Goal: Check status: Check status

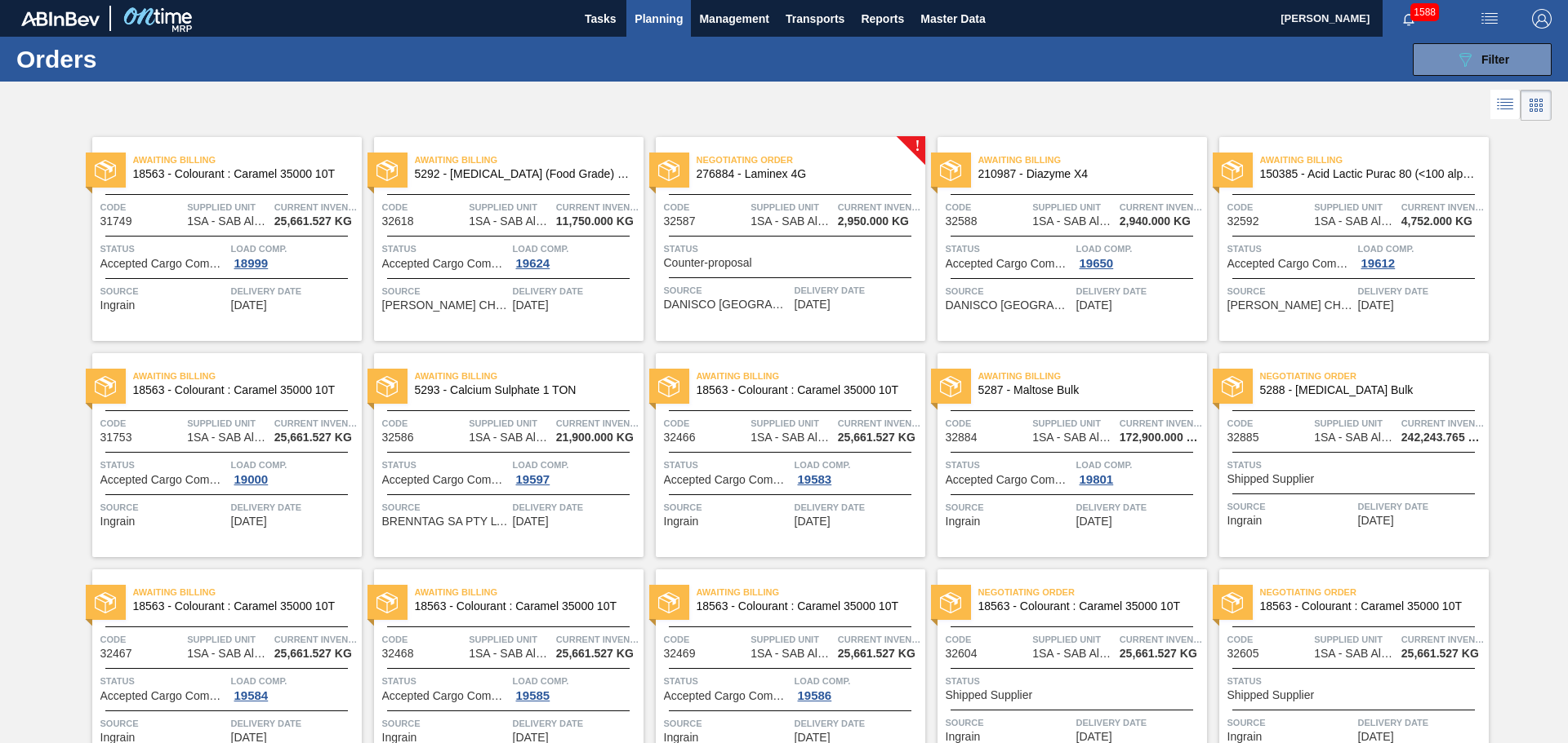
click at [1336, 474] on div "Status Shipped Supplier" at bounding box center [1356, 471] width 257 height 28
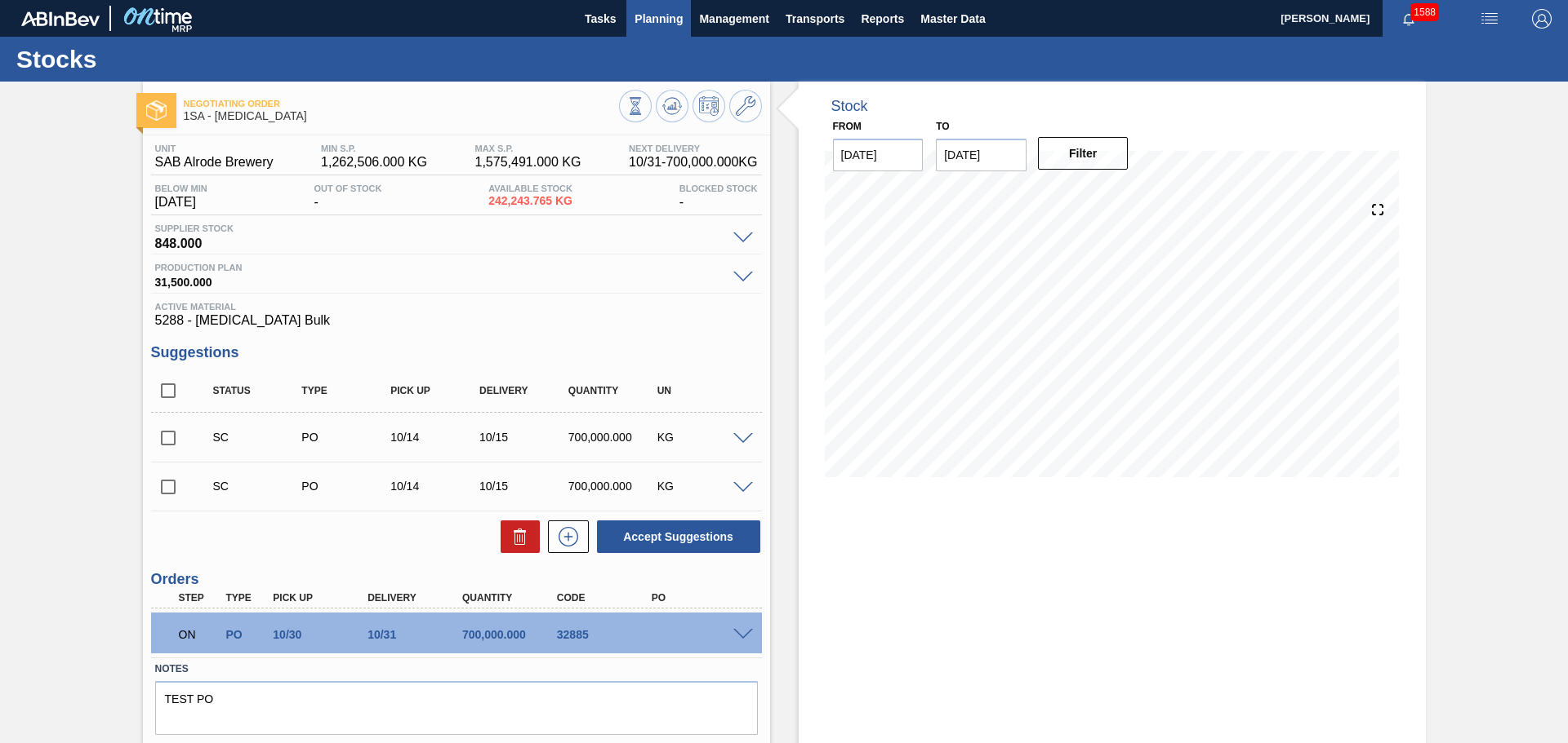
click at [650, 12] on span "Planning" at bounding box center [658, 18] width 48 height 19
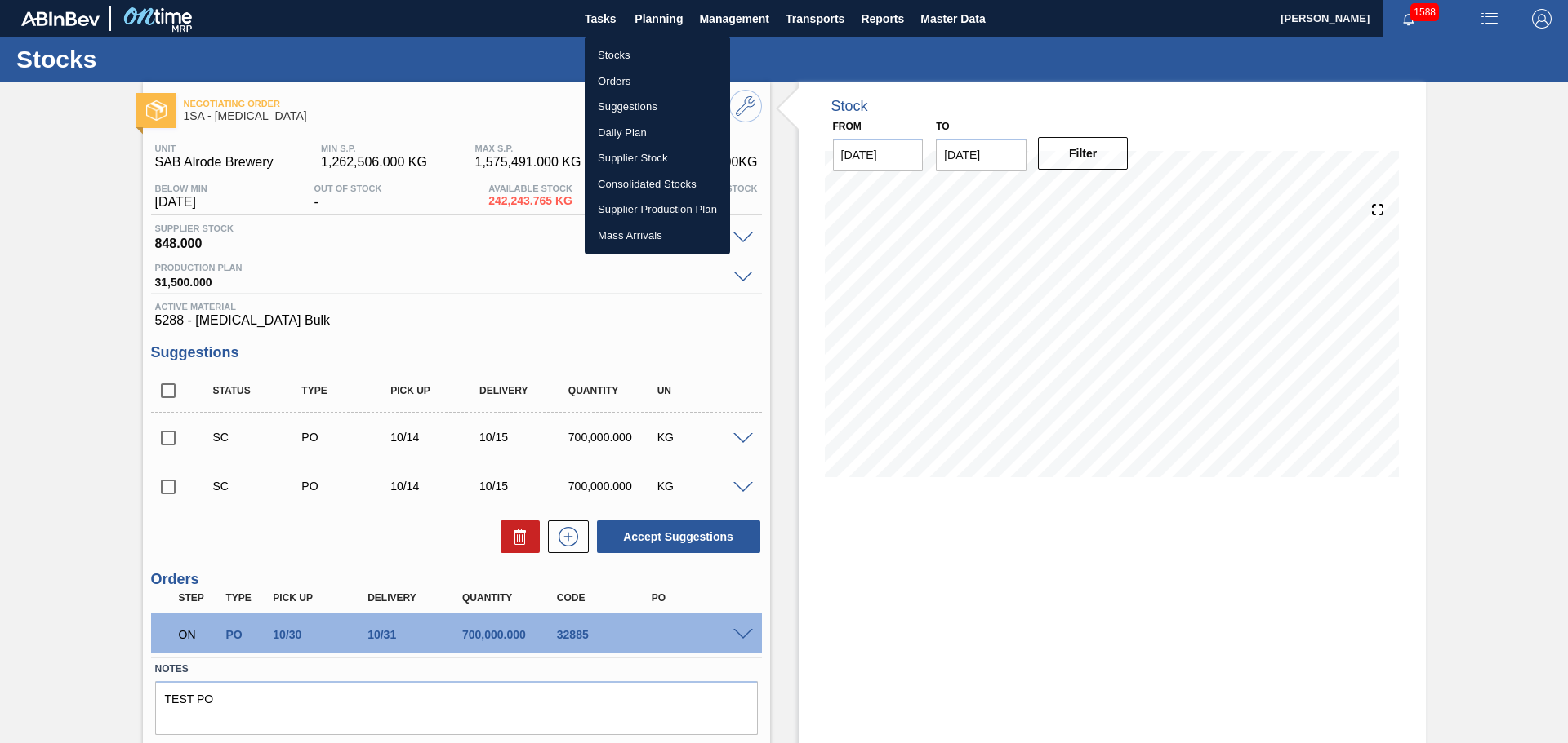
click at [633, 80] on li "Orders" at bounding box center [657, 82] width 145 height 26
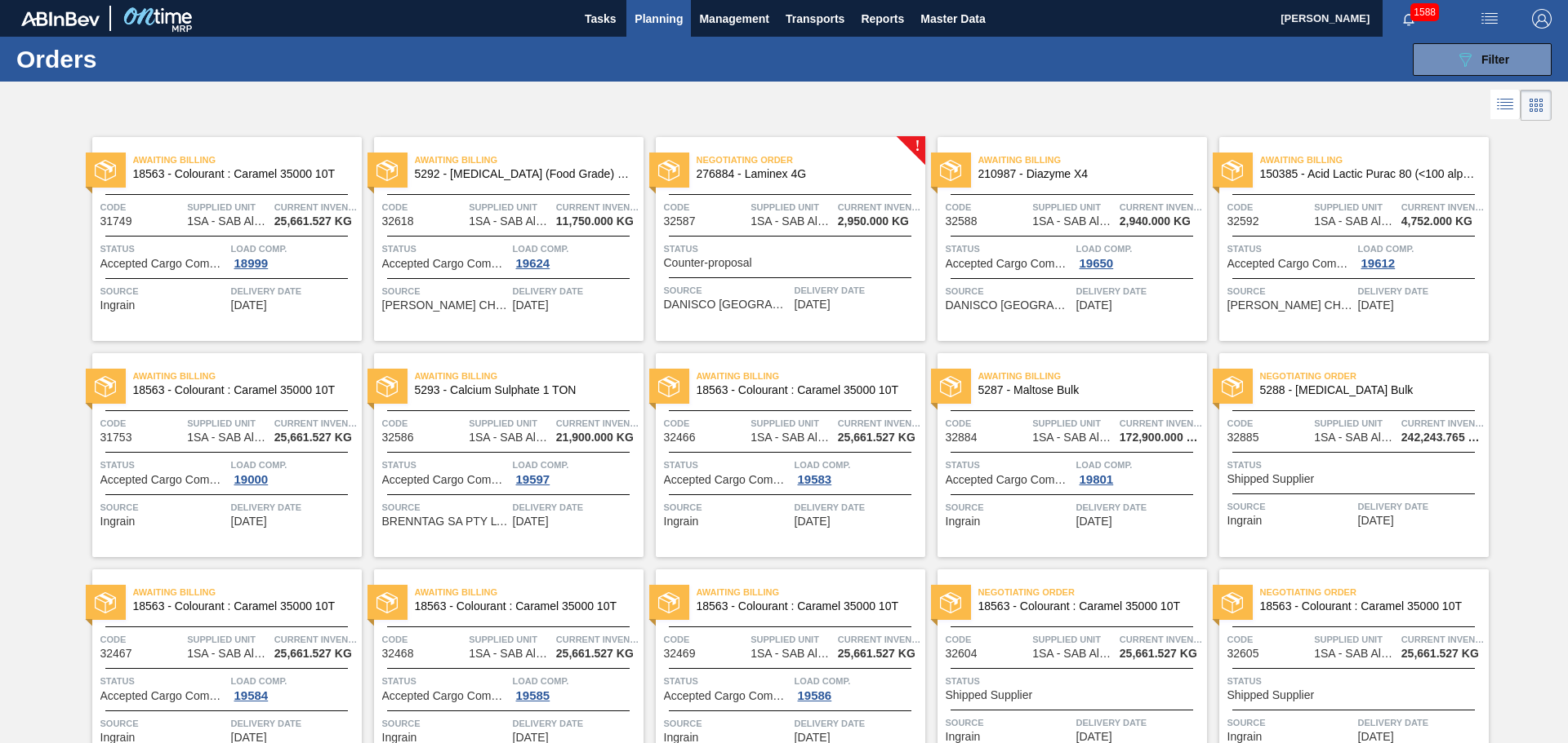
click at [1351, 463] on span "Status" at bounding box center [1356, 465] width 257 height 17
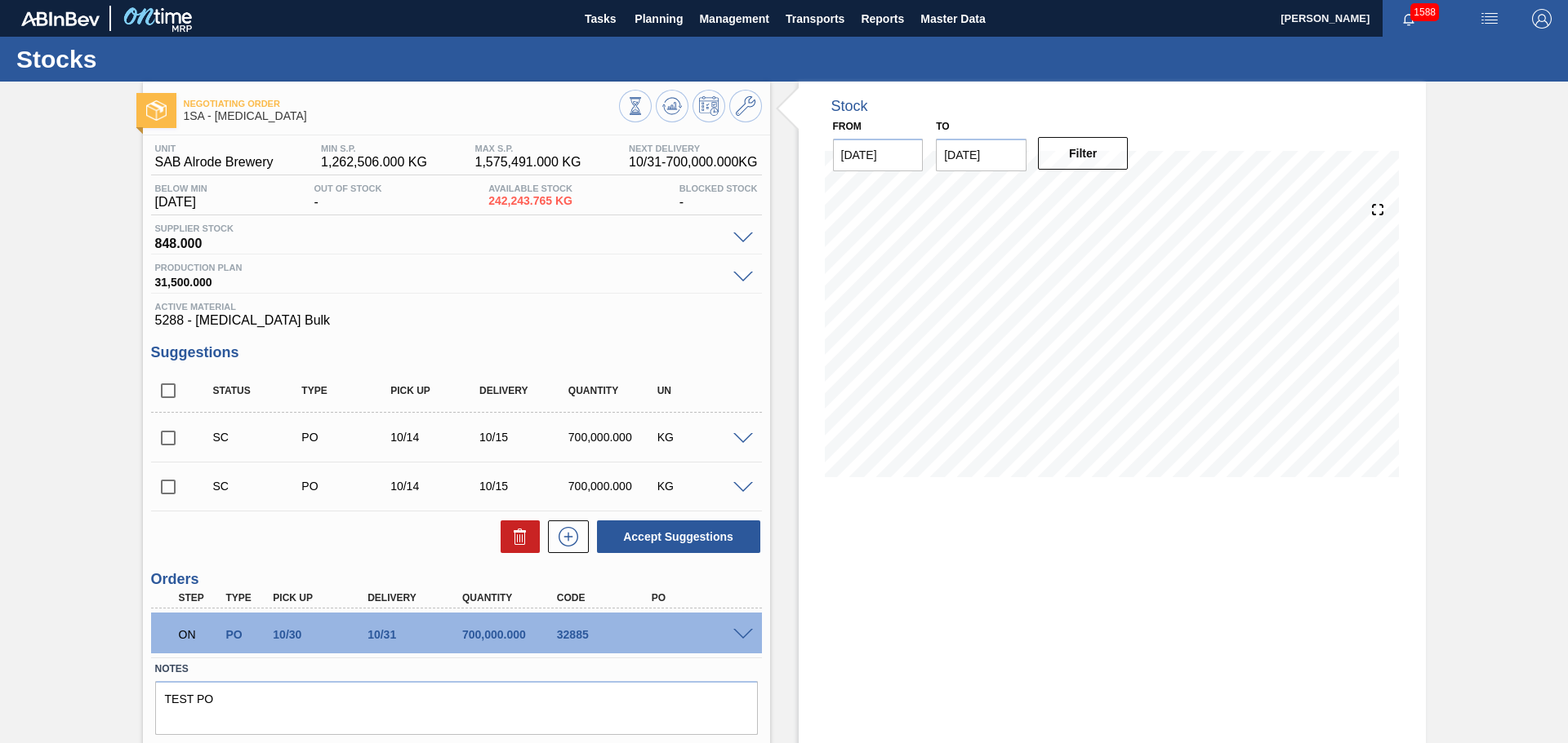
scroll to position [48, 0]
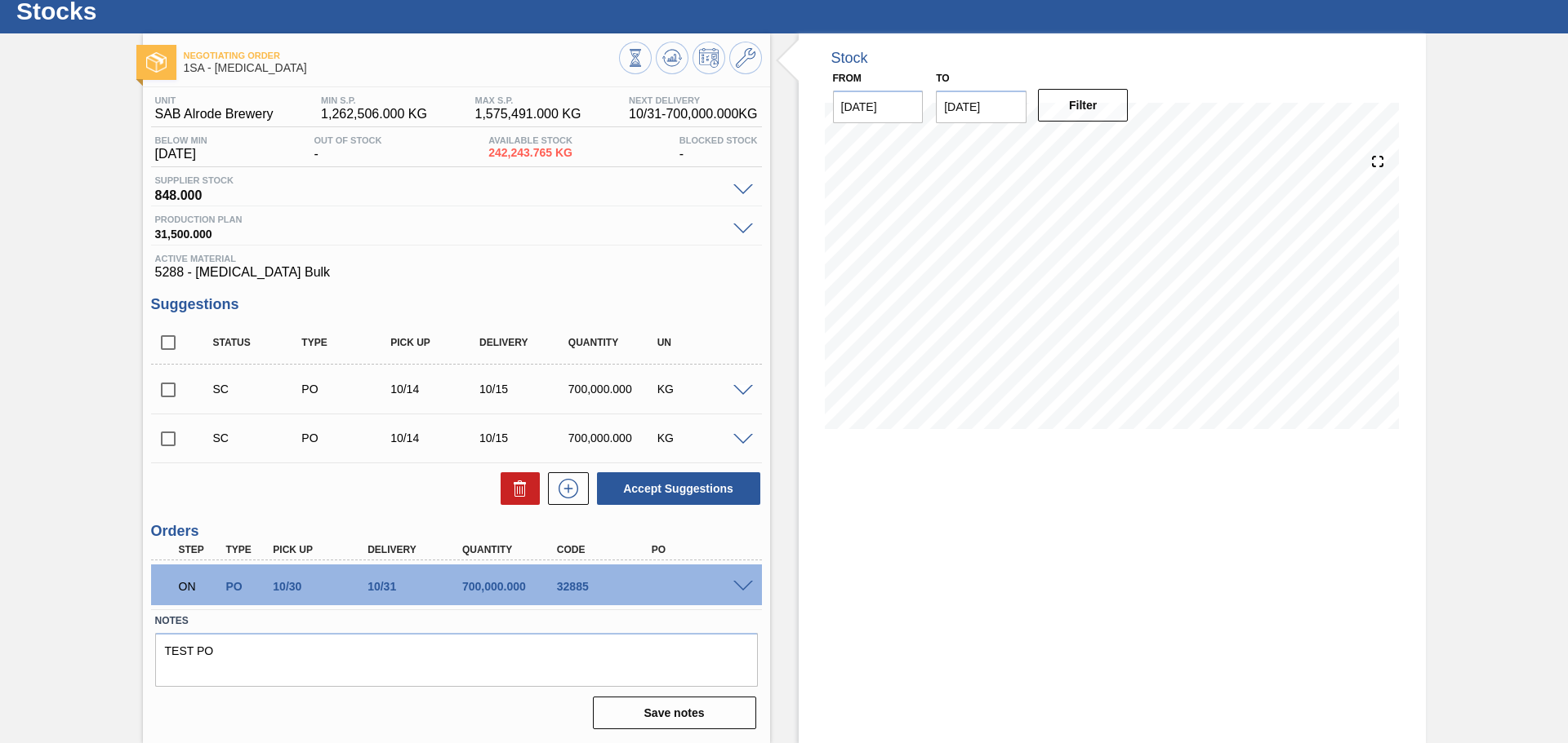
click at [733, 586] on span at bounding box center [743, 587] width 19 height 12
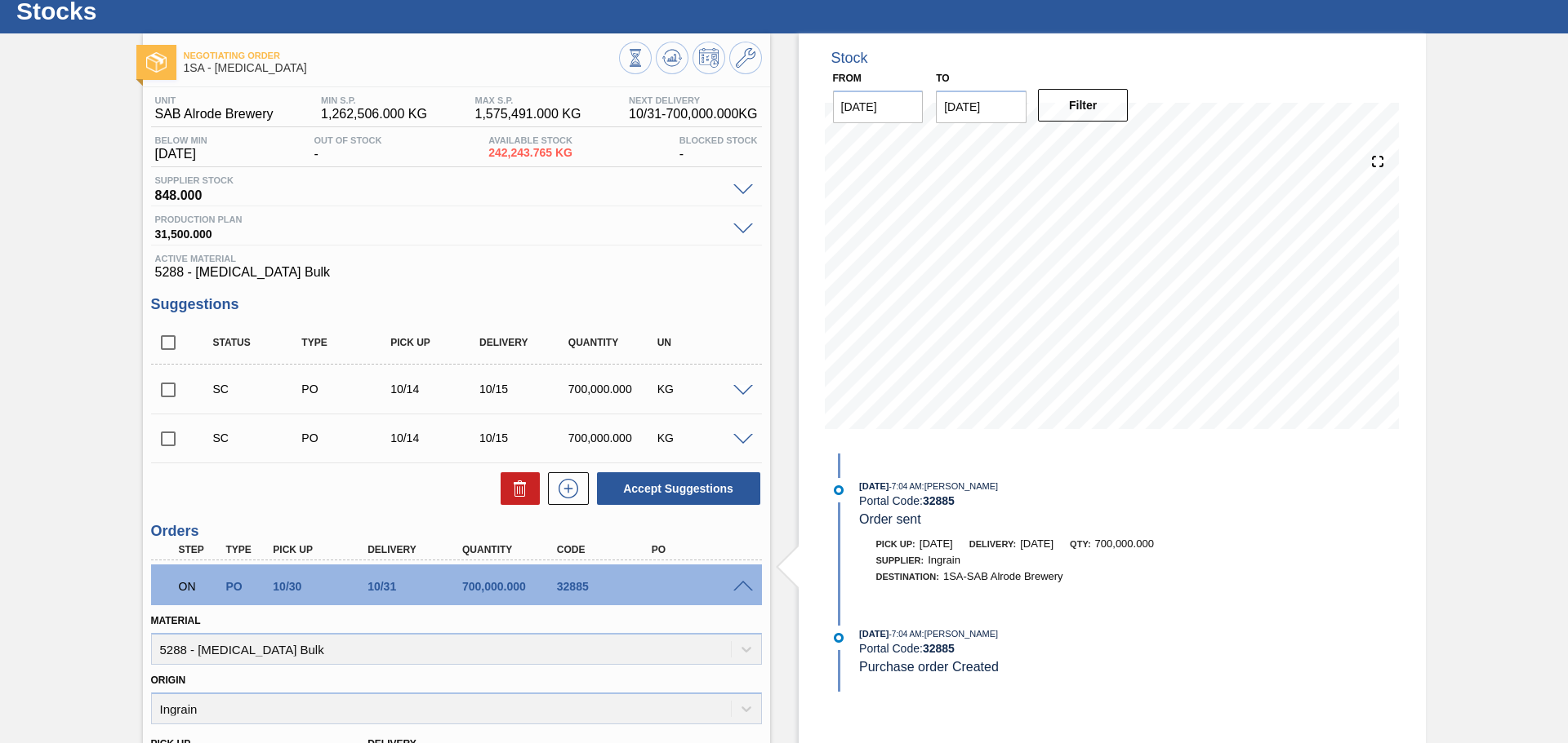
scroll to position [0, 0]
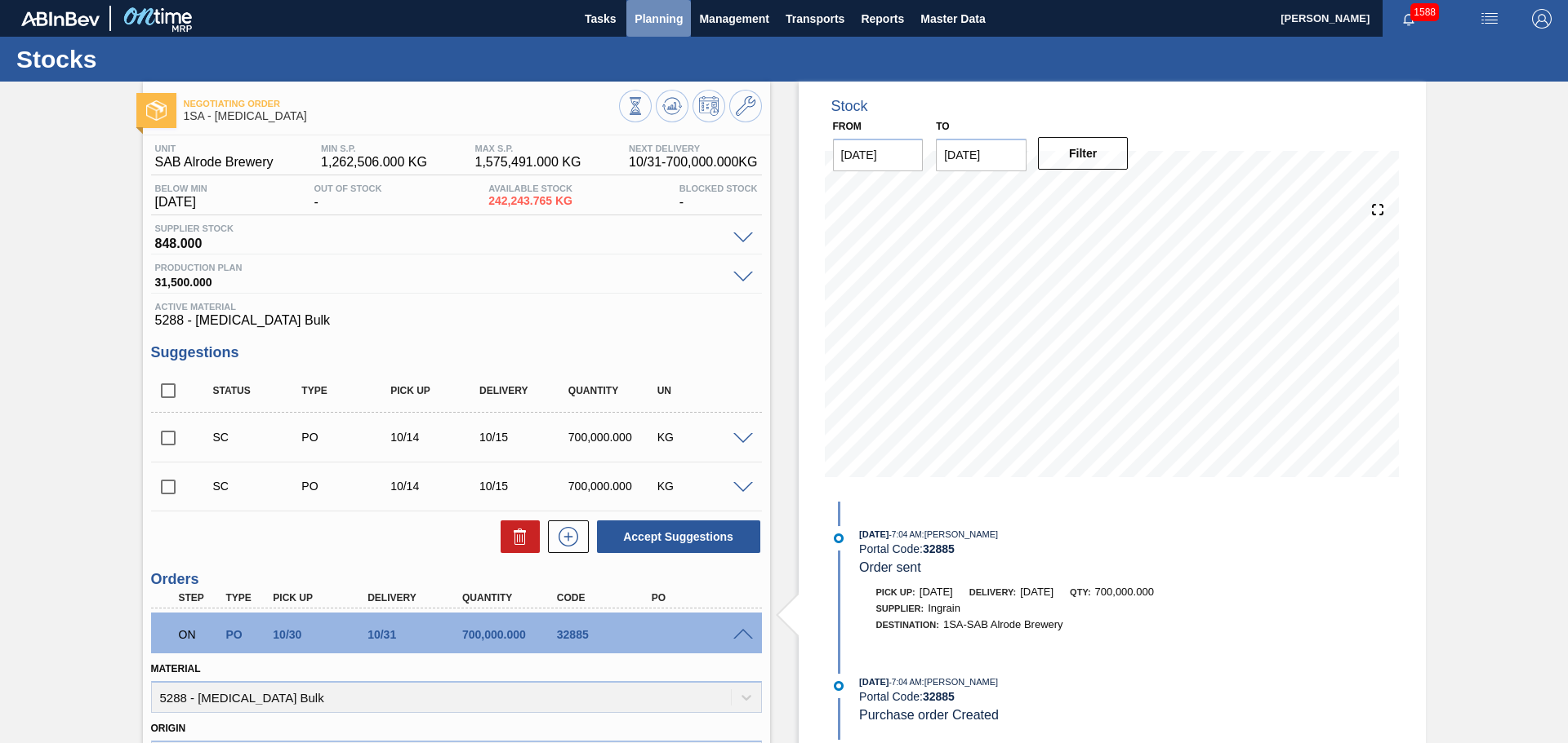
click at [654, 20] on span "Planning" at bounding box center [658, 18] width 48 height 19
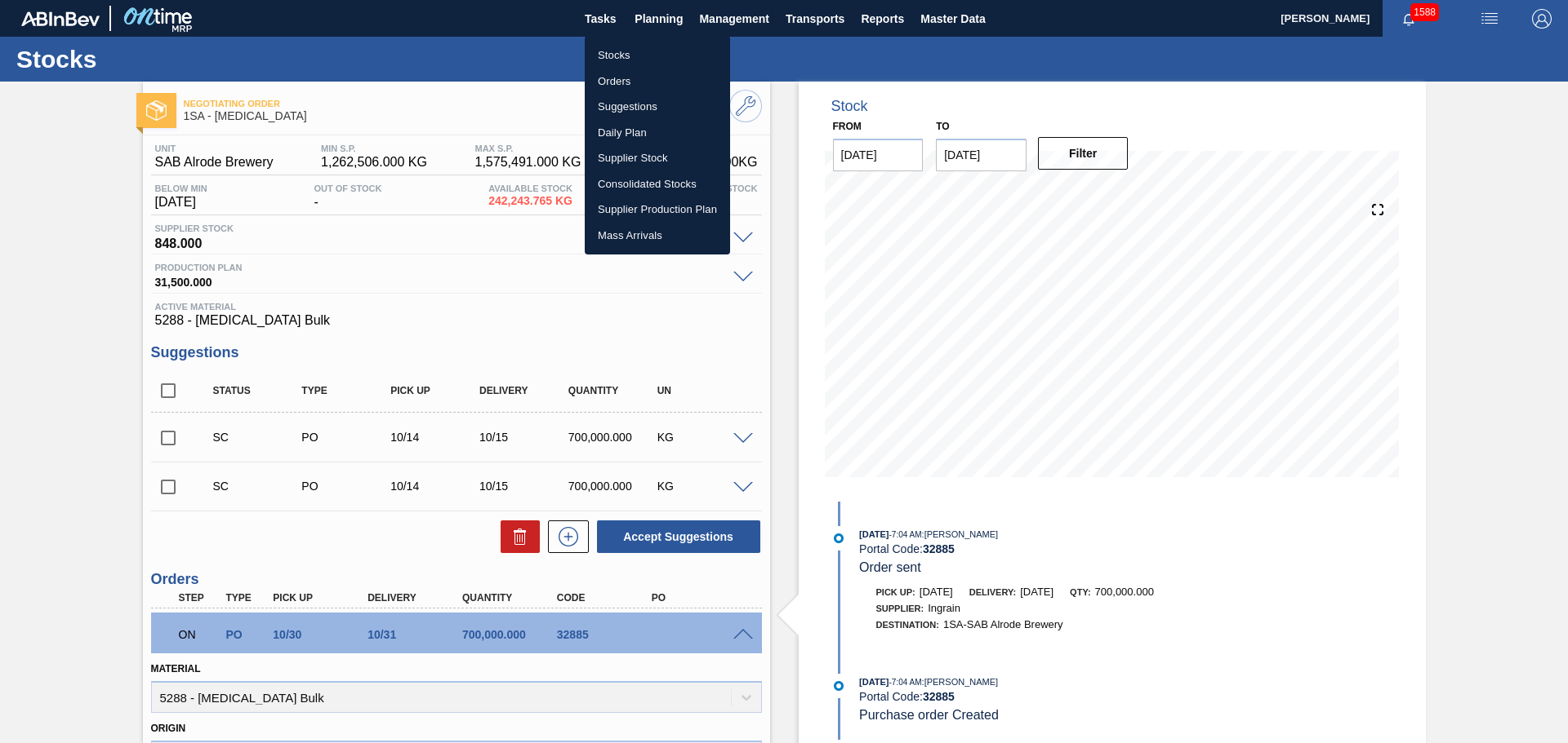
click at [649, 73] on li "Orders" at bounding box center [657, 82] width 145 height 26
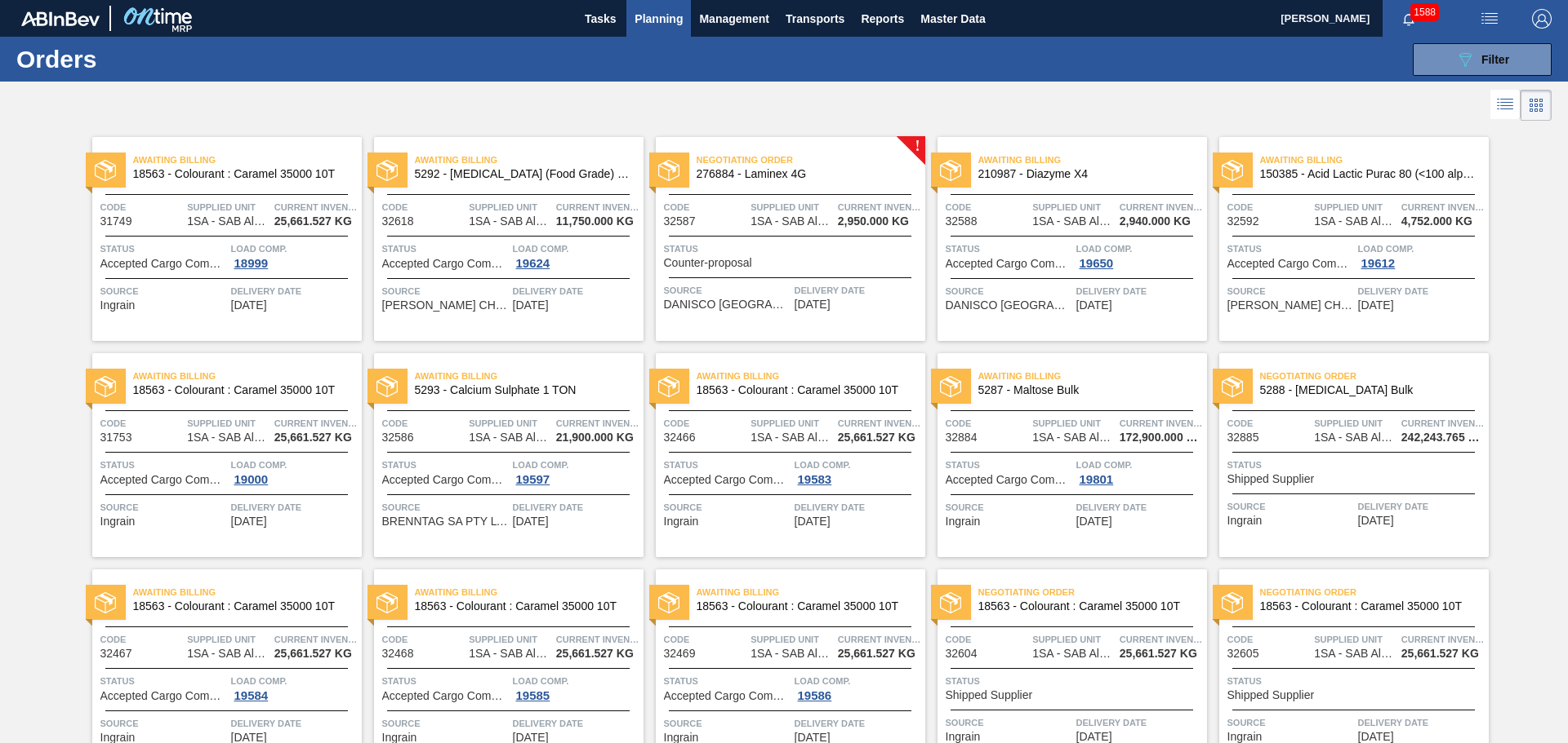
click at [1047, 457] on span "Status" at bounding box center [1009, 465] width 127 height 17
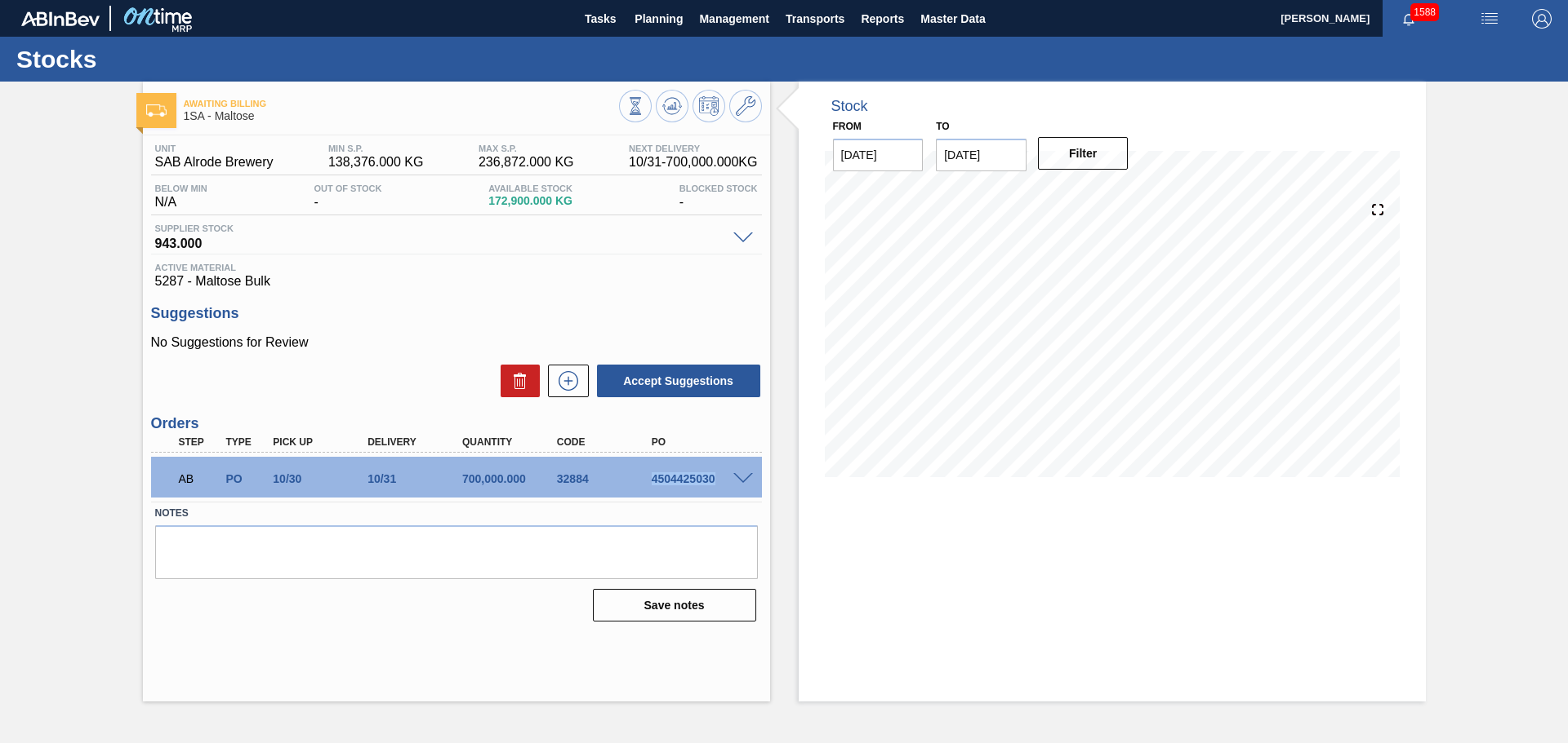
drag, startPoint x: 653, startPoint y: 477, endPoint x: 717, endPoint y: 485, distance: 64.5
click at [717, 485] on div "4504425030" at bounding box center [700, 479] width 106 height 13
copy div "4504425030"
click at [654, 26] on span "Planning" at bounding box center [658, 18] width 48 height 19
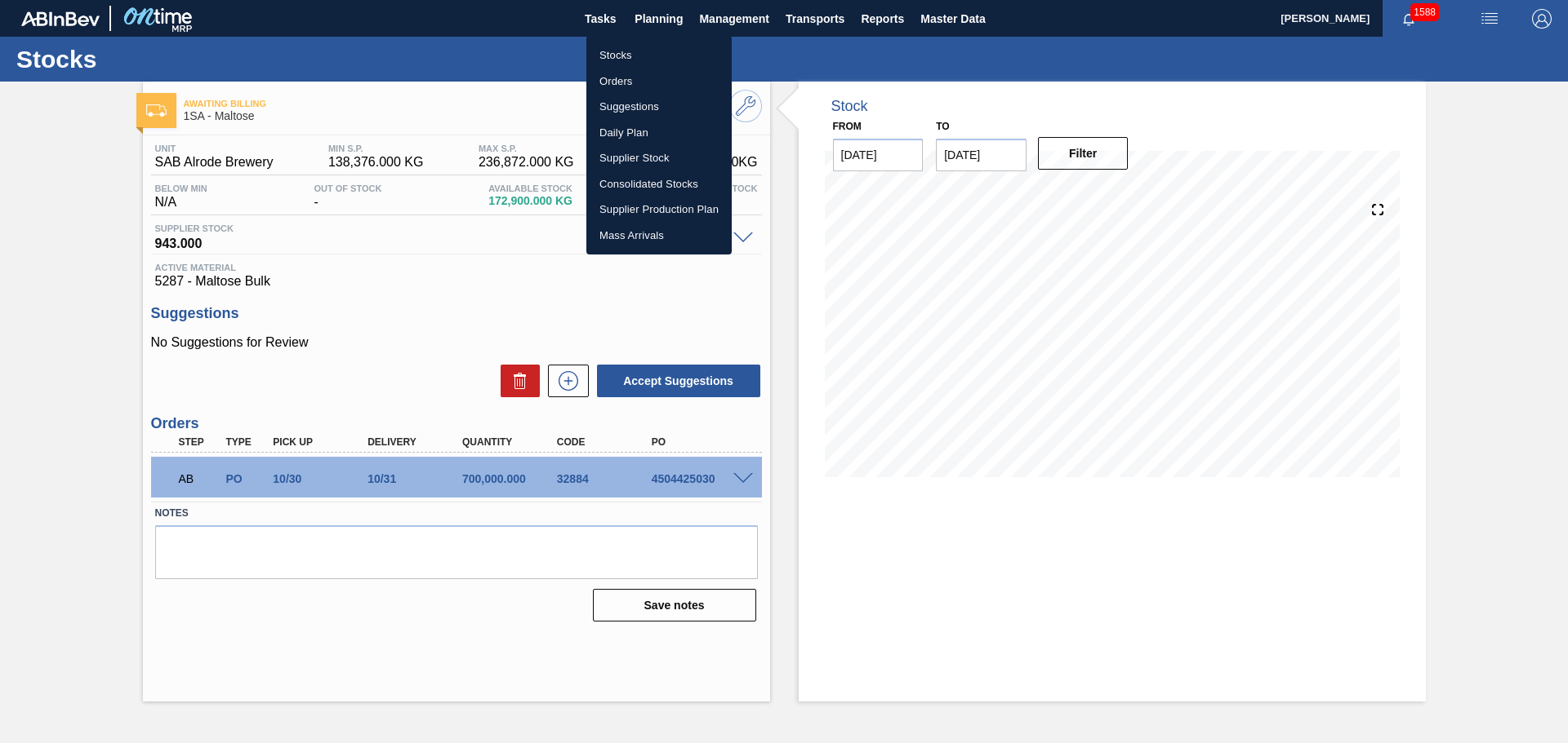
click at [632, 83] on li "Orders" at bounding box center [659, 82] width 145 height 26
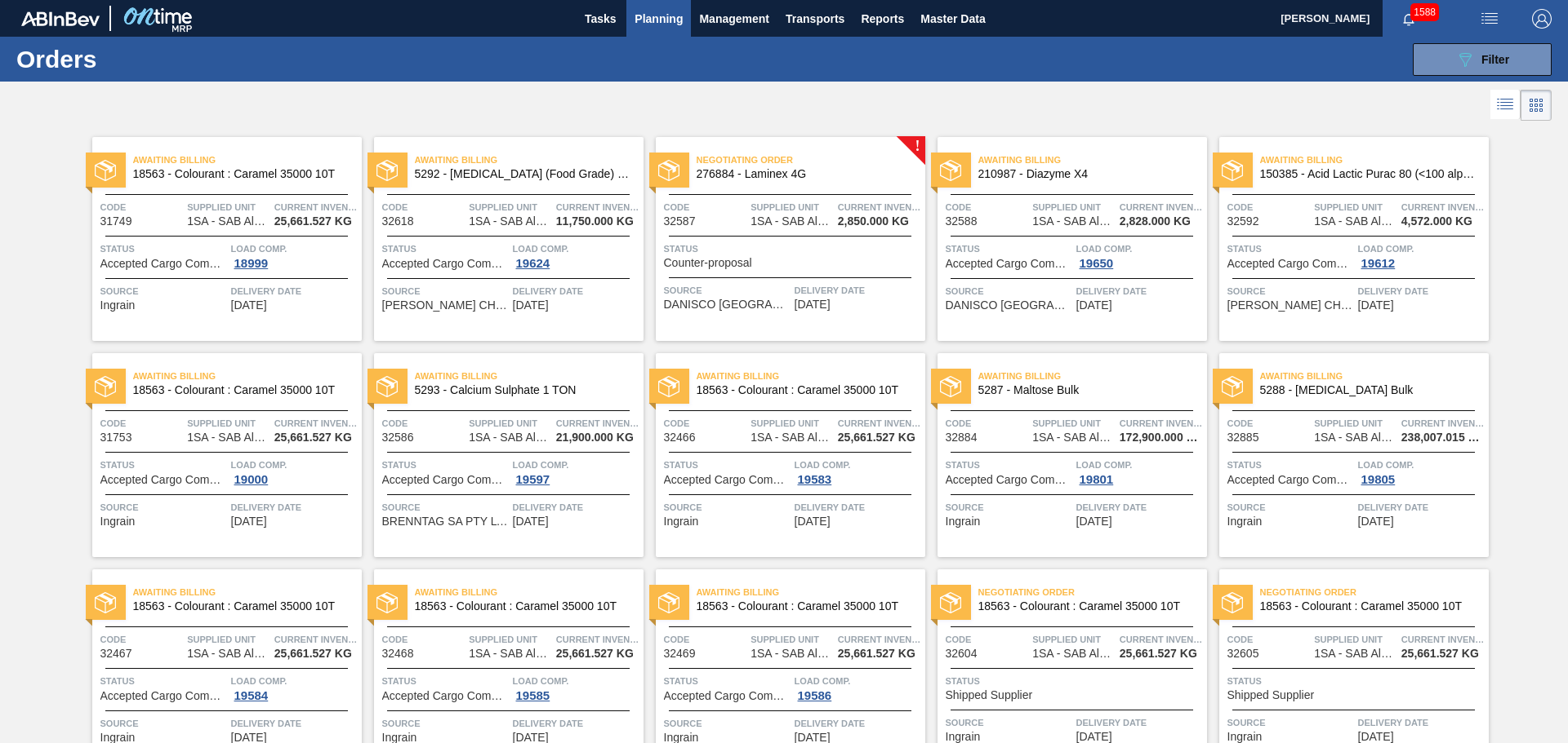
click at [1227, 467] on span "Status" at bounding box center [1291, 465] width 127 height 17
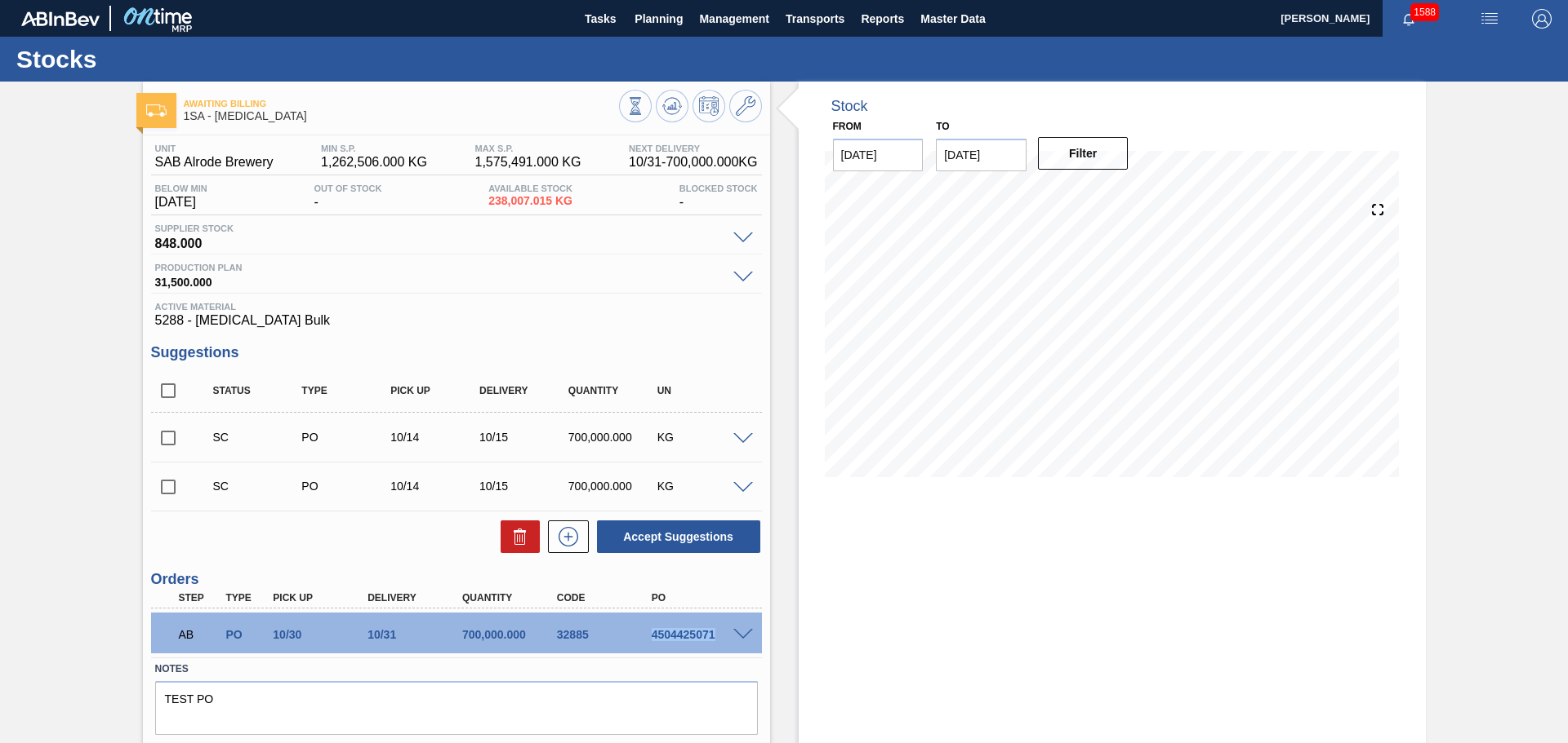
drag, startPoint x: 652, startPoint y: 635, endPoint x: 717, endPoint y: 629, distance: 65.3
click at [717, 629] on div "4504425071" at bounding box center [700, 635] width 106 height 13
copy div "4504425071"
